Goal: Task Accomplishment & Management: Use online tool/utility

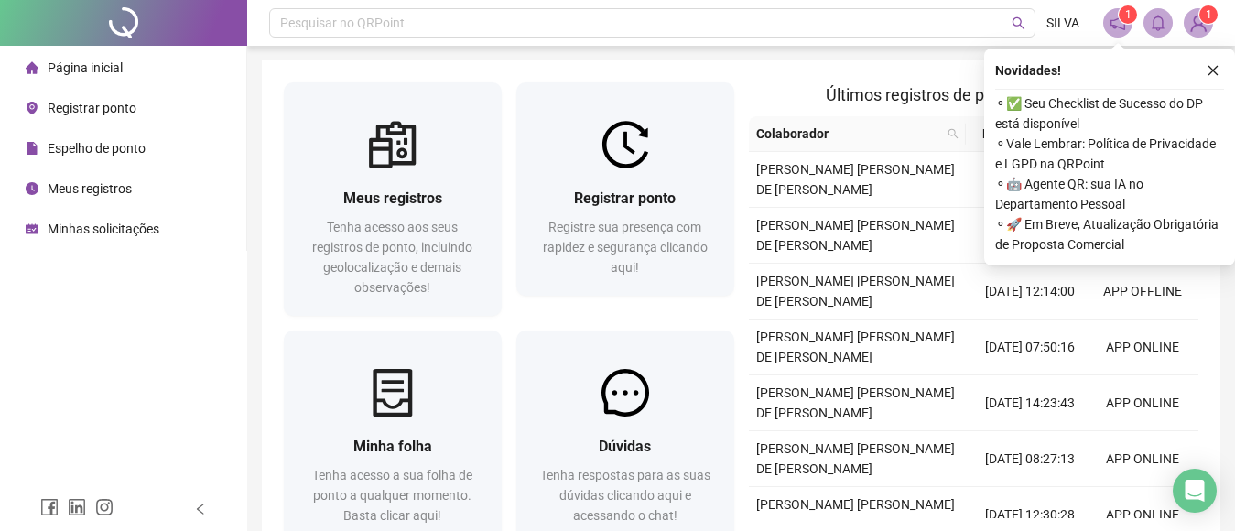
click at [635, 248] on span "Registre sua presença com rapidez e segurança clicando aqui!" at bounding box center [625, 247] width 165 height 55
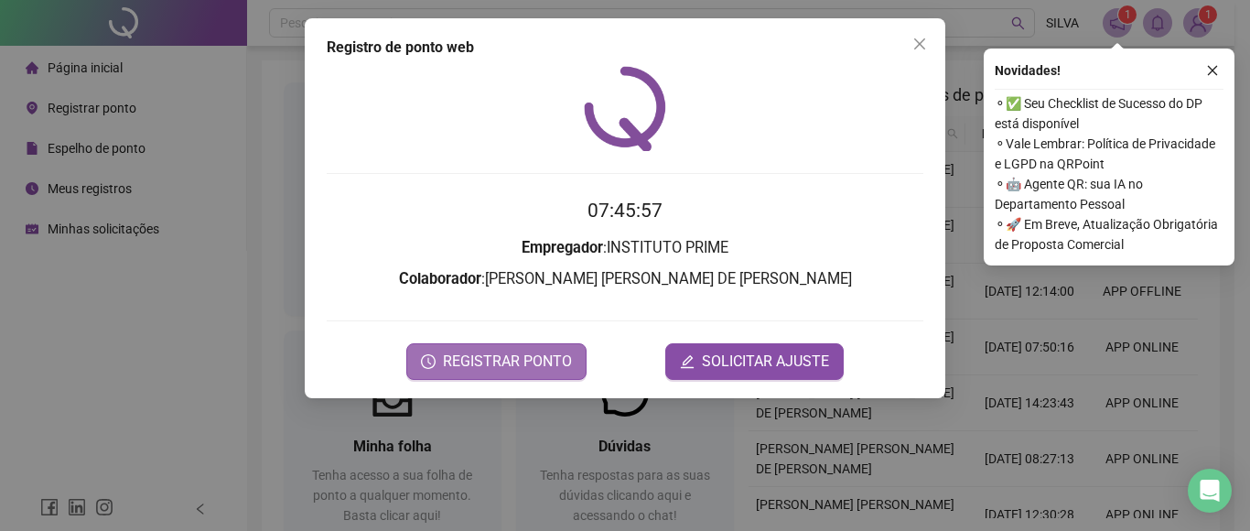
click at [529, 360] on span "REGISTRAR PONTO" at bounding box center [507, 362] width 129 height 22
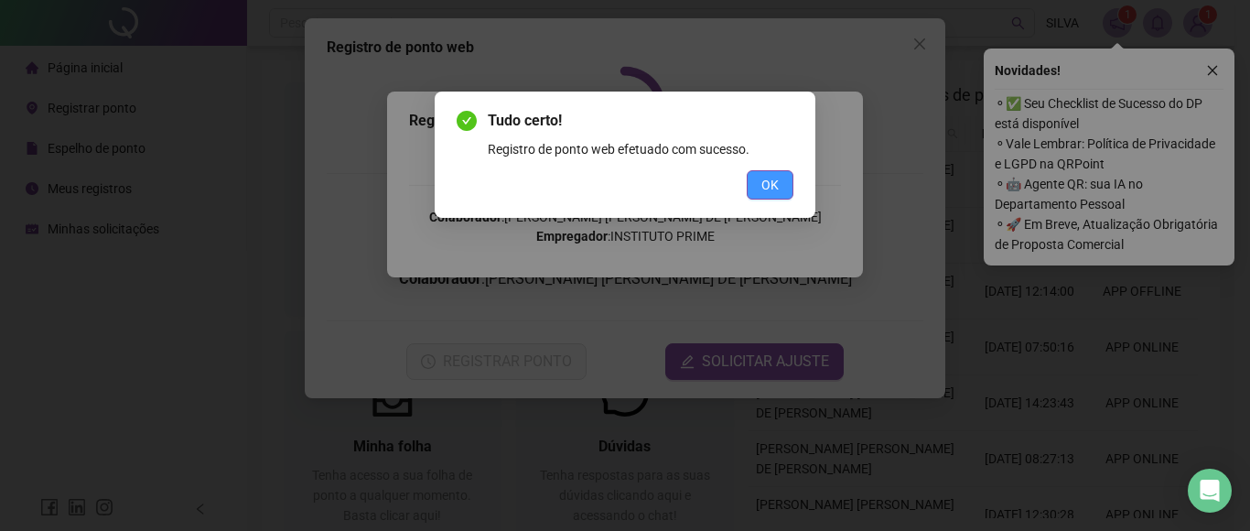
click at [775, 178] on span "OK" at bounding box center [769, 185] width 17 height 20
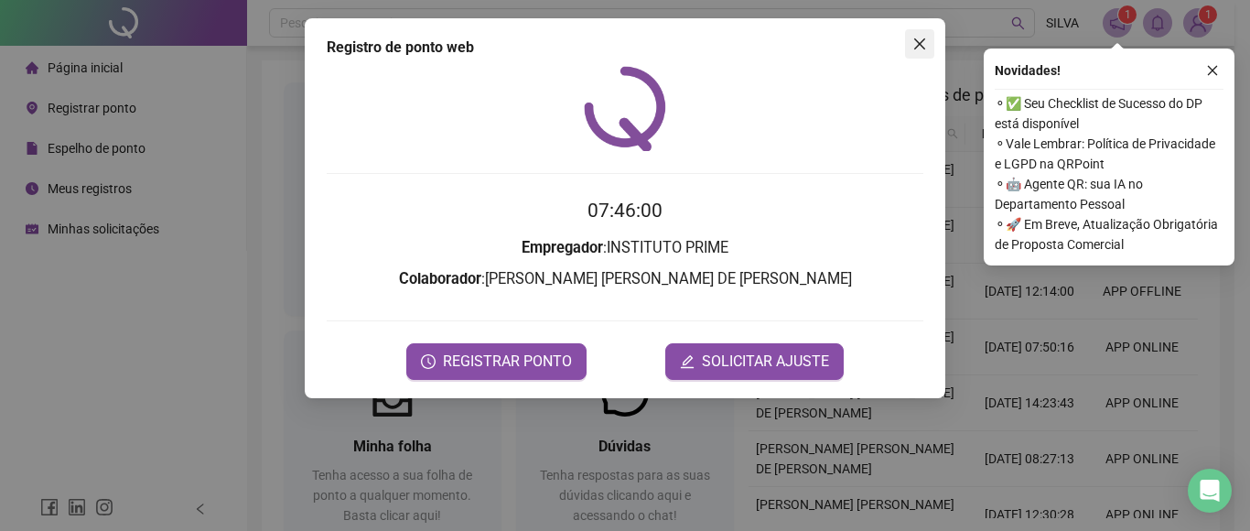
click at [925, 40] on icon "close" at bounding box center [919, 44] width 15 height 15
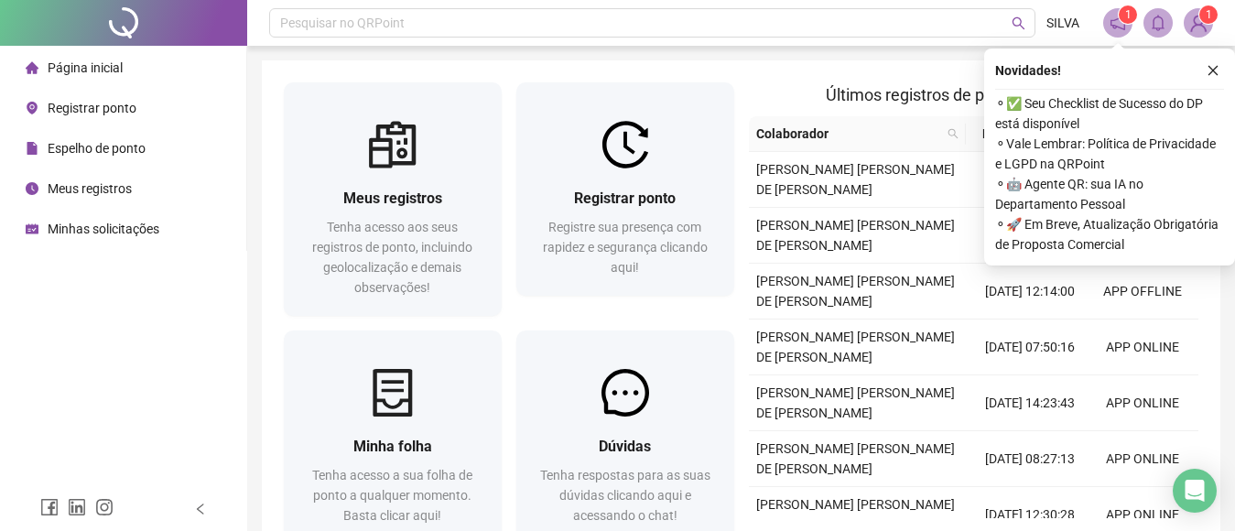
click at [1208, 71] on icon "close" at bounding box center [1212, 70] width 13 height 13
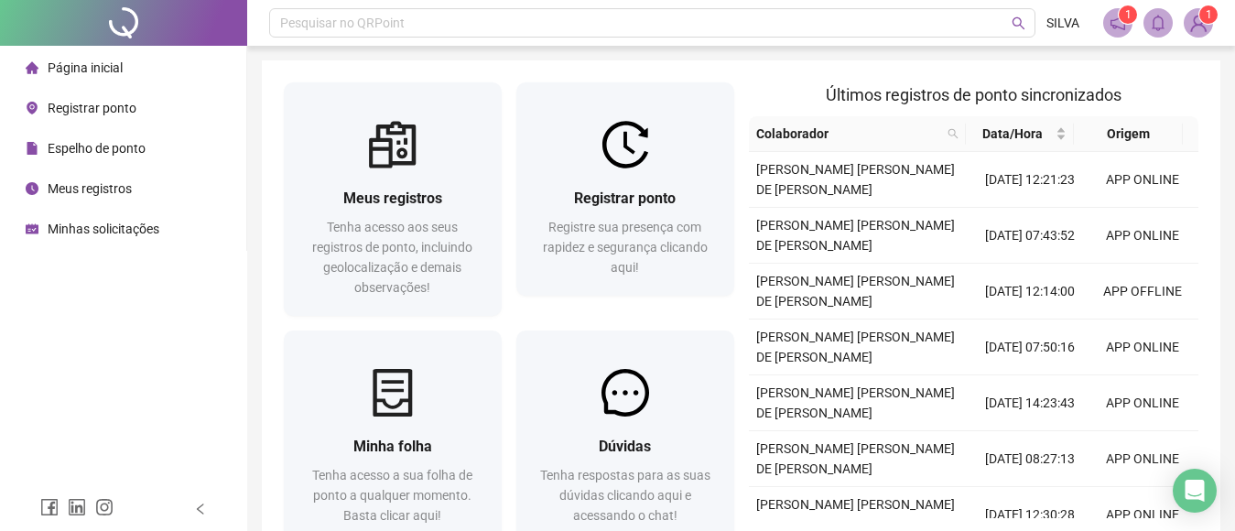
click at [1203, 17] on sup "1" at bounding box center [1208, 14] width 18 height 18
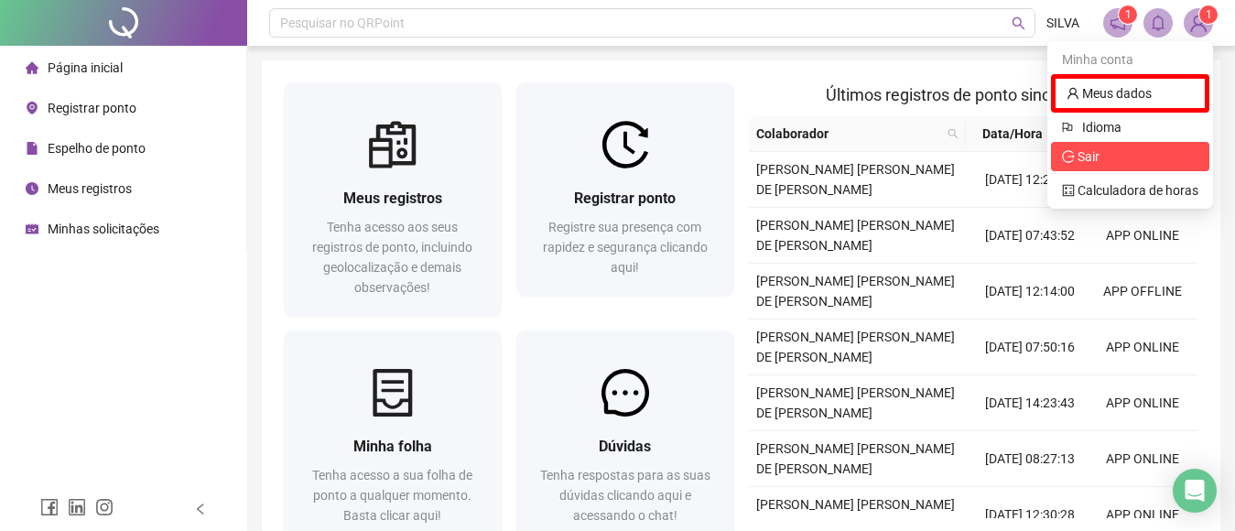
click at [1099, 155] on span "Sair" at bounding box center [1088, 156] width 22 height 15
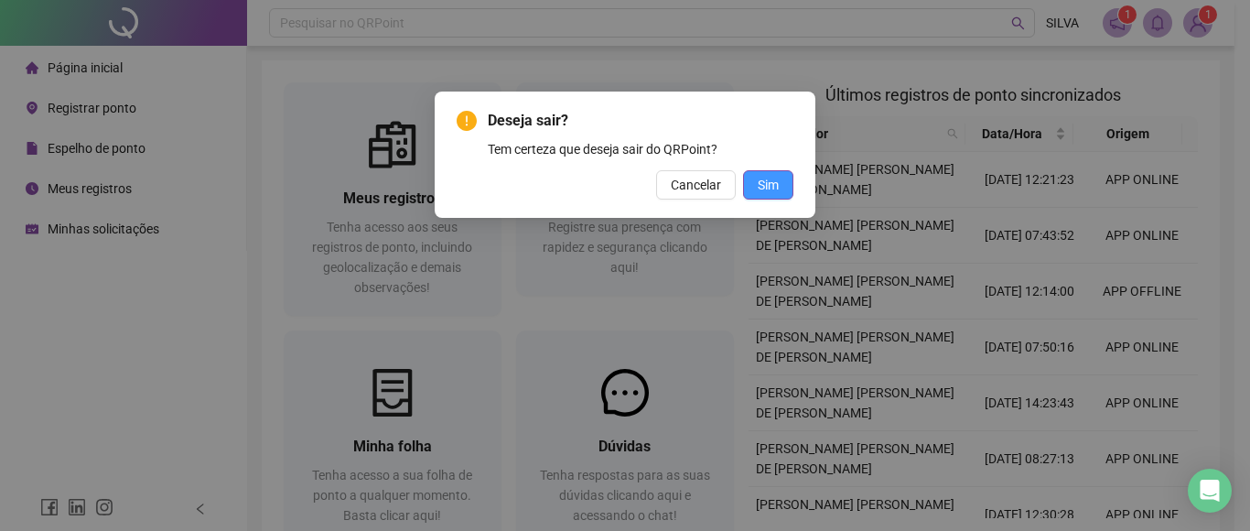
click at [771, 182] on span "Sim" at bounding box center [768, 185] width 21 height 20
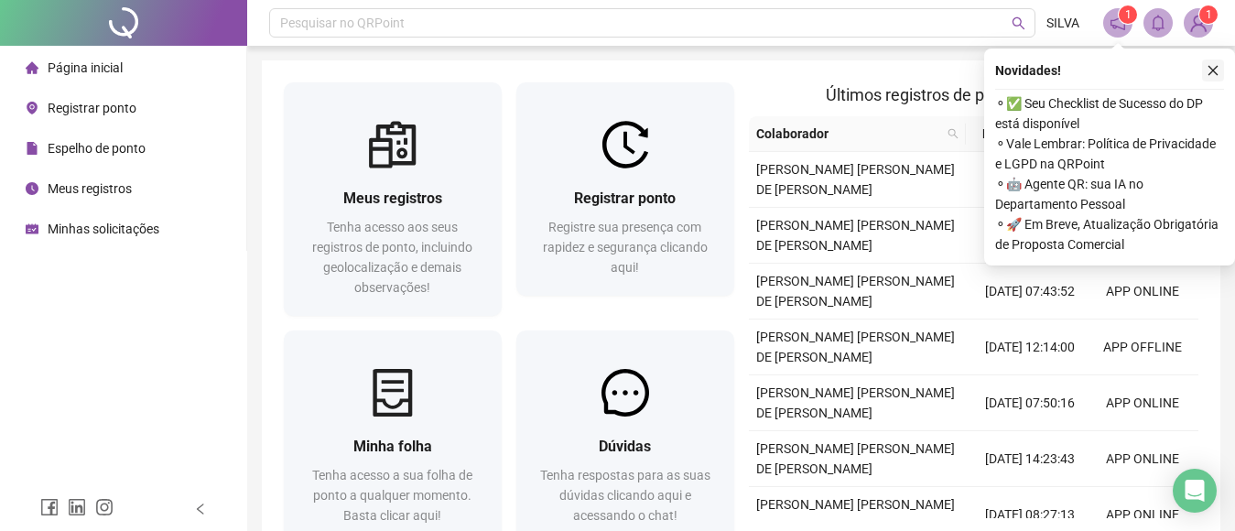
click at [1211, 65] on icon "close" at bounding box center [1212, 70] width 13 height 13
